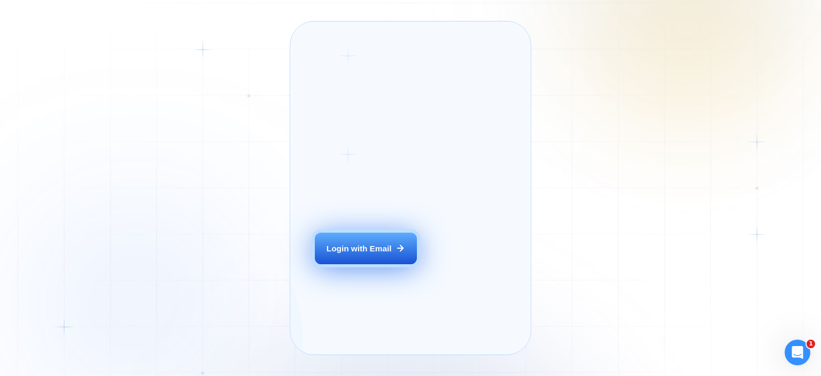
click at [348, 254] on div "Login with Email" at bounding box center [359, 248] width 65 height 11
